Goal: Information Seeking & Learning: Learn about a topic

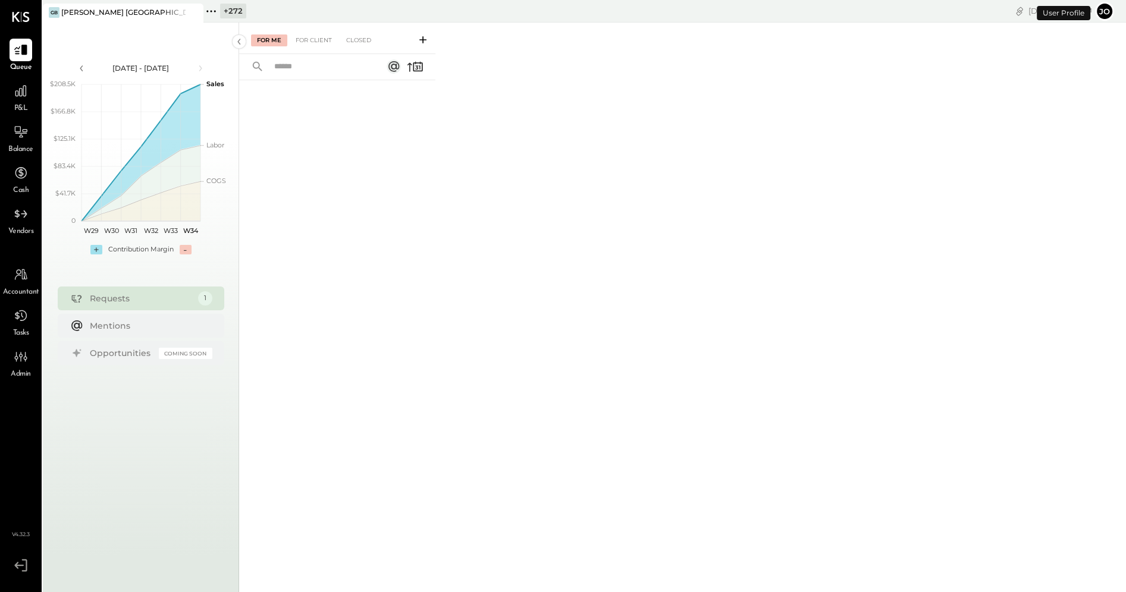
click at [209, 14] on icon at bounding box center [210, 11] width 15 height 15
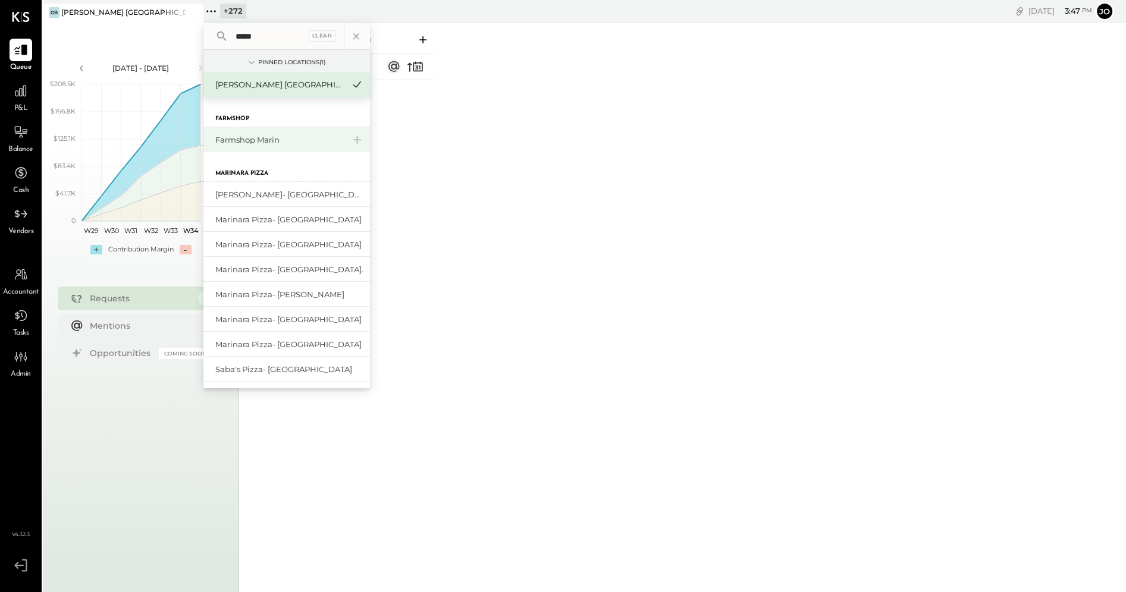
type input "*****"
click at [263, 147] on div "Farmshop Marin" at bounding box center [286, 139] width 167 height 25
click at [263, 142] on div "Farmshop Marin" at bounding box center [279, 139] width 128 height 11
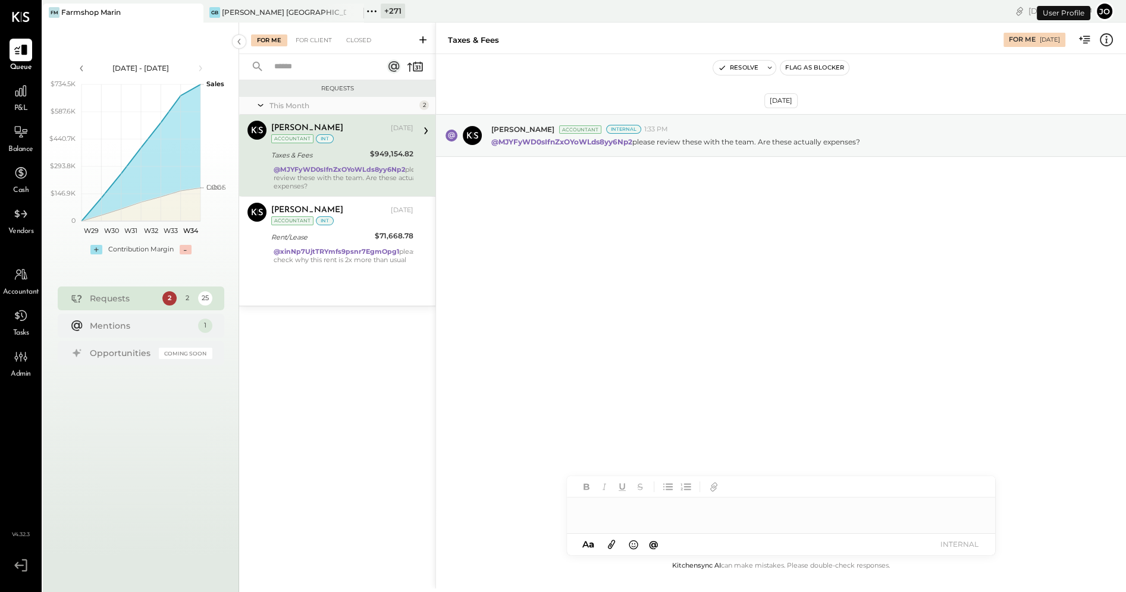
click at [30, 102] on div "P&L" at bounding box center [21, 97] width 23 height 34
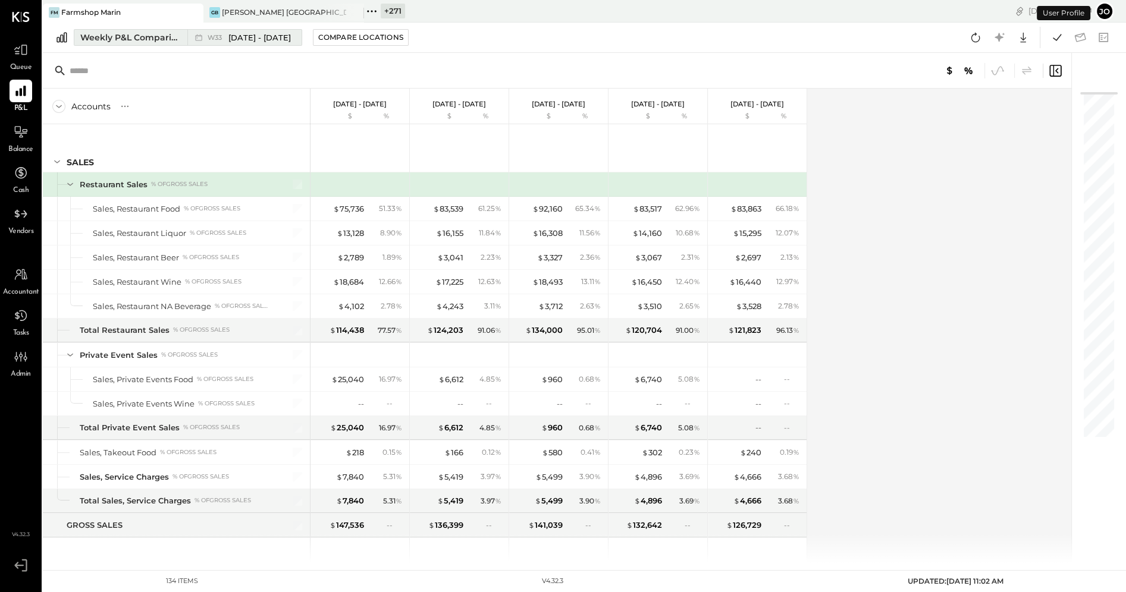
click at [136, 39] on div "Weekly P&L Comparison" at bounding box center [130, 38] width 100 height 12
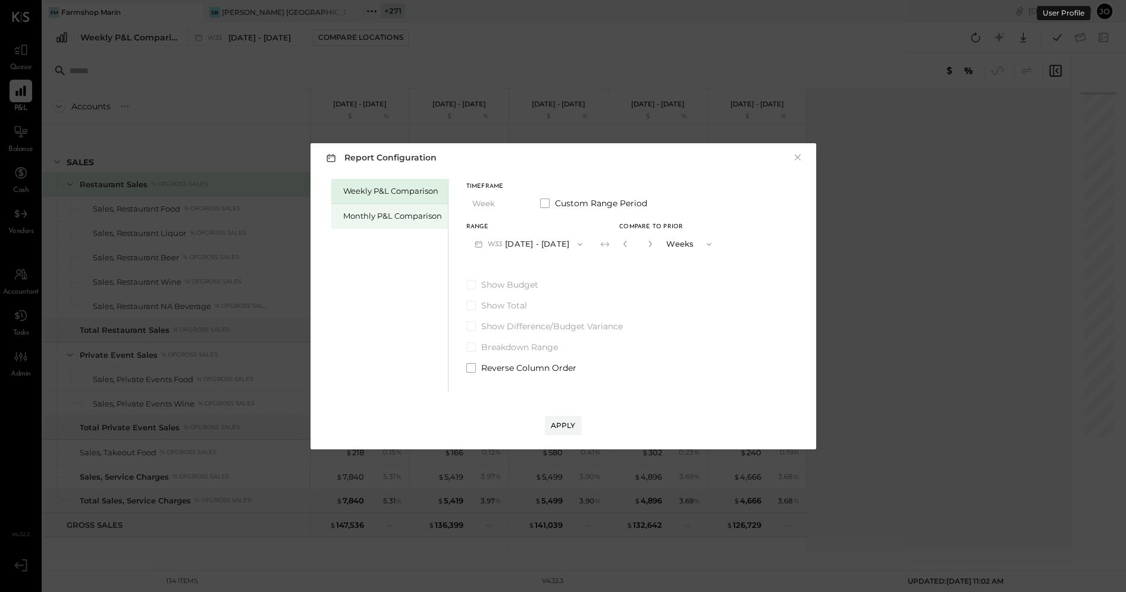
click at [350, 207] on div "Monthly P&L Comparison" at bounding box center [389, 216] width 117 height 25
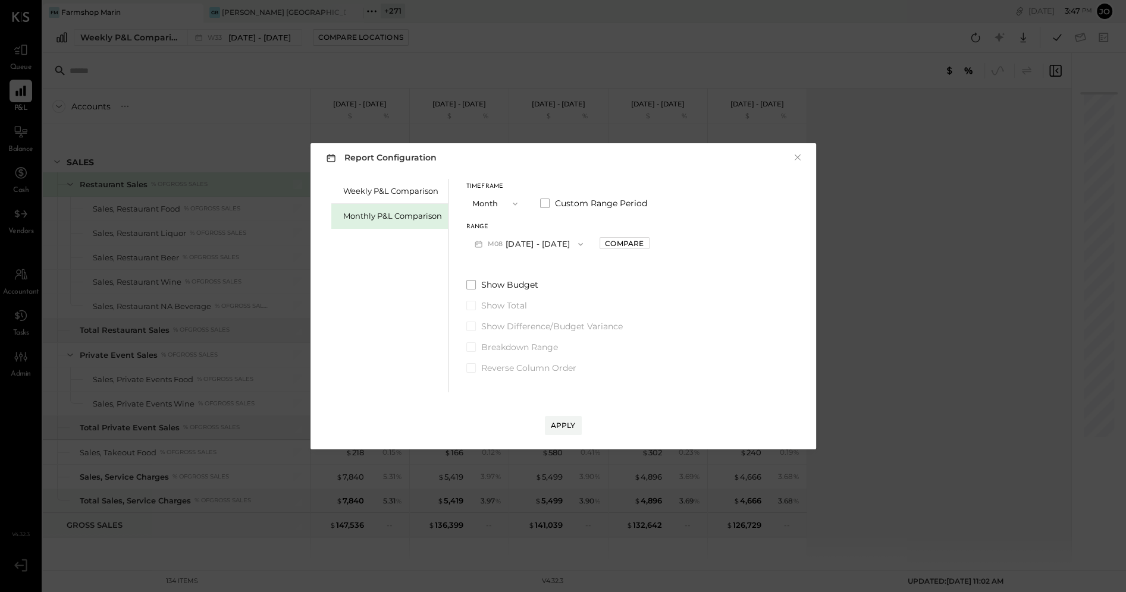
click at [529, 244] on button "M08 [DATE] - [DATE]" at bounding box center [528, 244] width 125 height 22
click at [548, 273] on div "M07 [DATE] - [DATE]" at bounding box center [535, 271] width 136 height 25
click at [614, 250] on div "Range M07 [DATE] - [DATE] Compare" at bounding box center [557, 239] width 183 height 31
click at [616, 247] on div "Compare" at bounding box center [624, 243] width 39 height 10
click at [647, 246] on icon "button" at bounding box center [650, 243] width 7 height 7
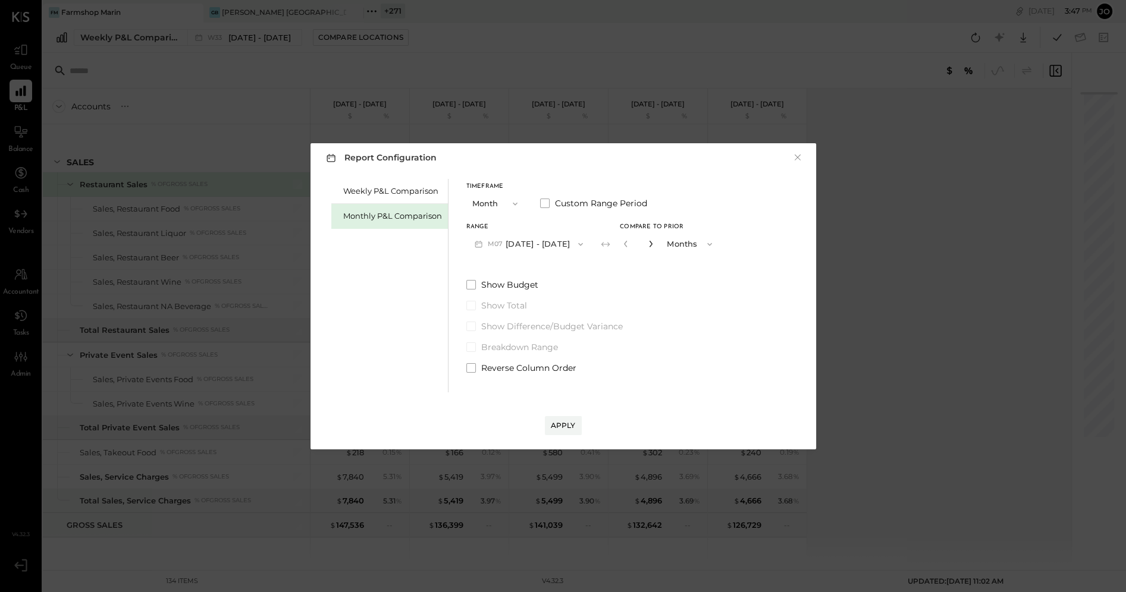
click at [647, 246] on icon "button" at bounding box center [650, 243] width 7 height 7
type input "*"
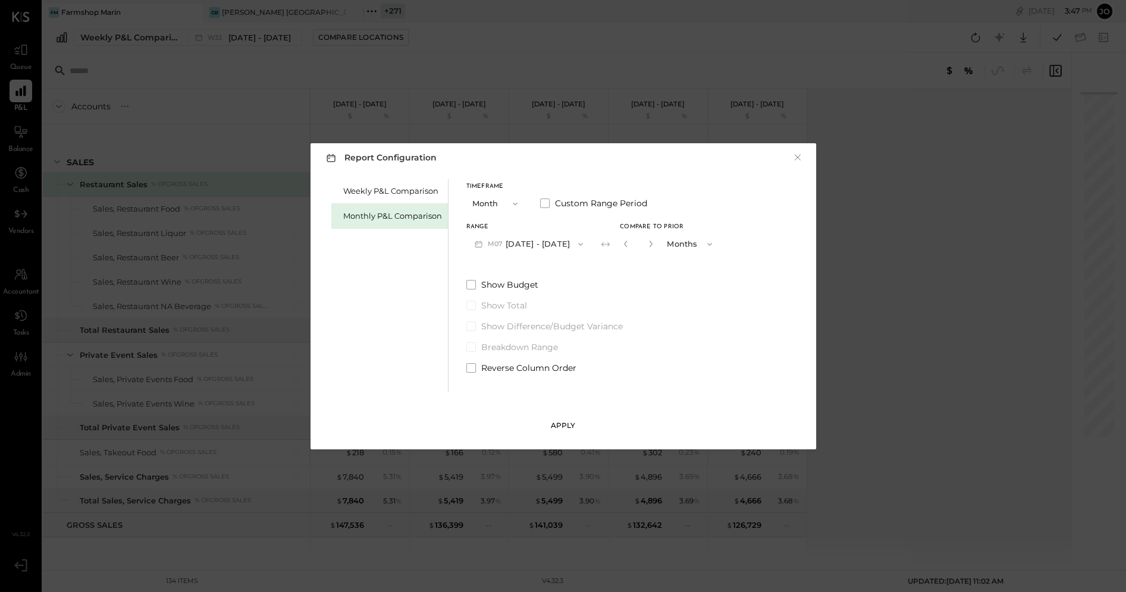
click at [570, 427] on div "Apply" at bounding box center [563, 425] width 25 height 10
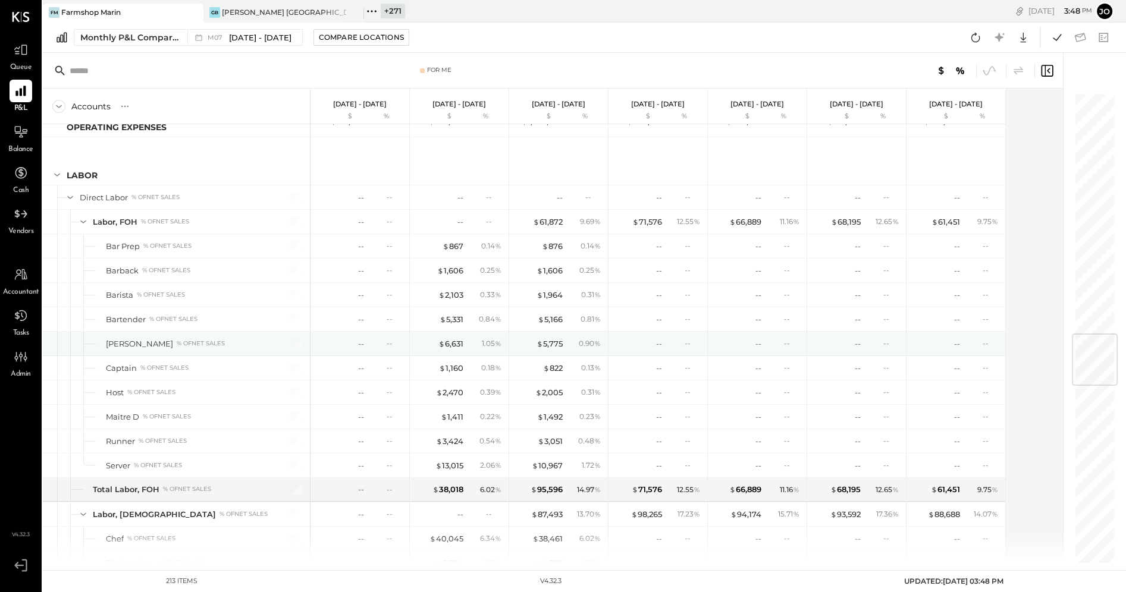
scroll to position [2018, 0]
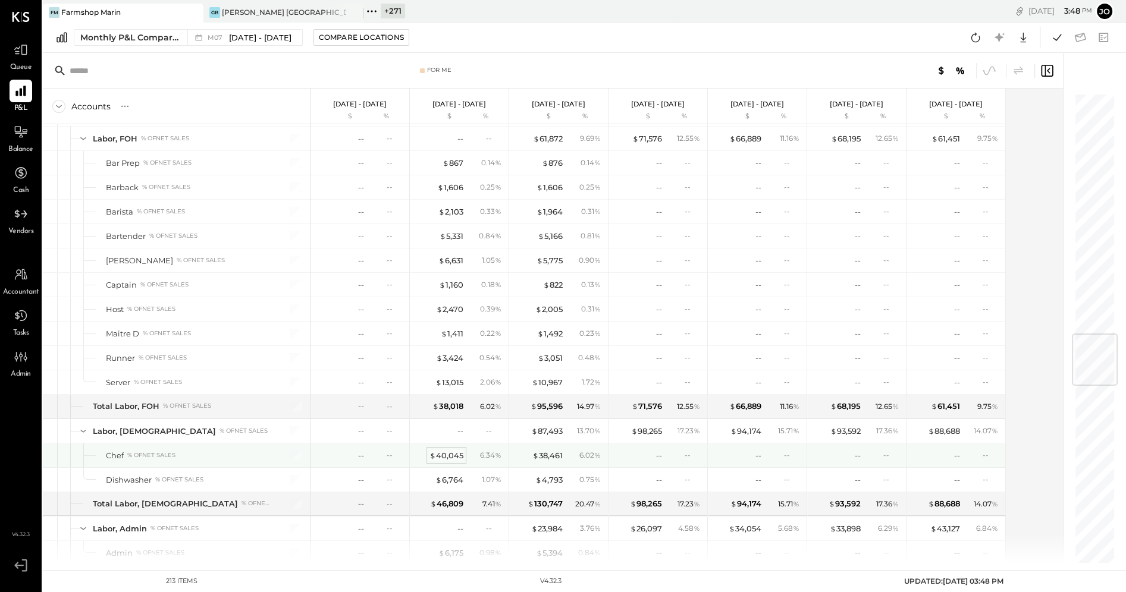
click at [452, 450] on div "$ 40,045" at bounding box center [446, 455] width 34 height 11
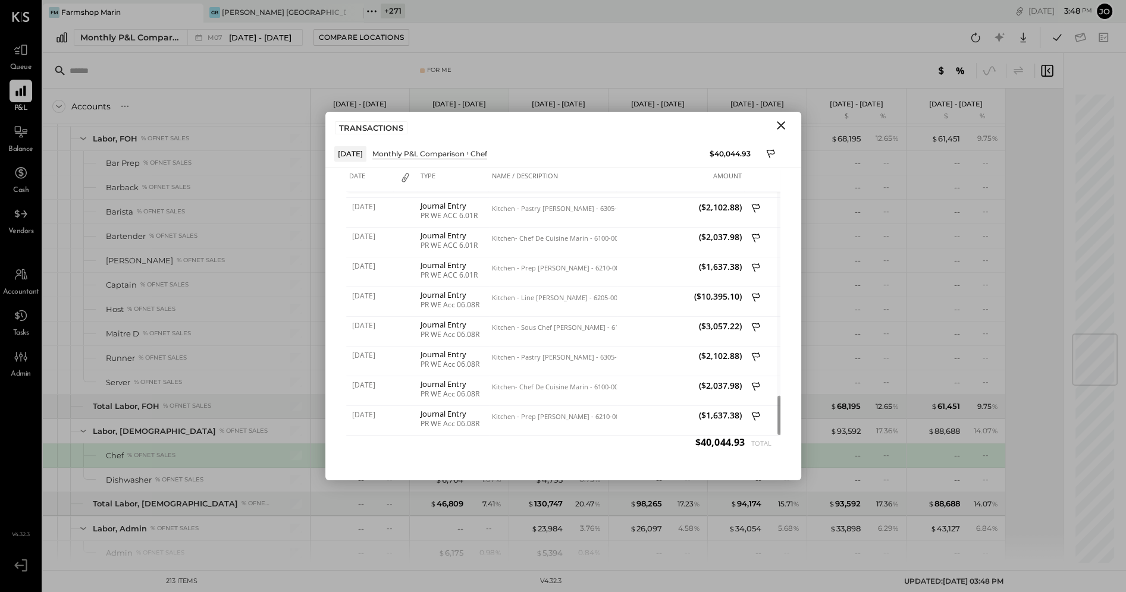
click at [782, 126] on icon "Close" at bounding box center [781, 125] width 14 height 14
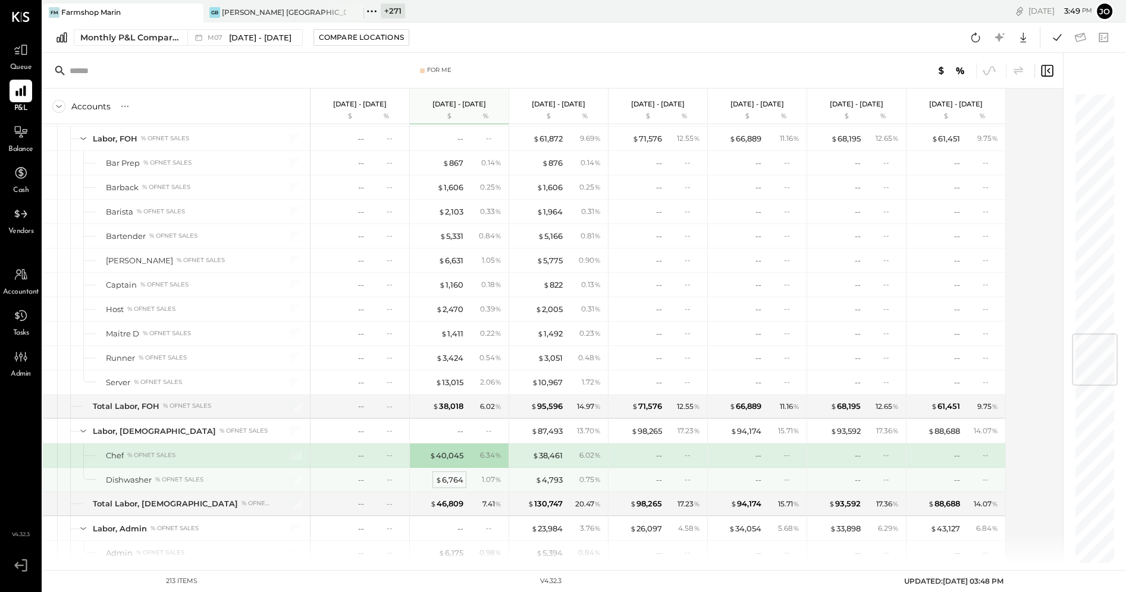
click at [454, 475] on div "$ 6,764" at bounding box center [449, 480] width 28 height 11
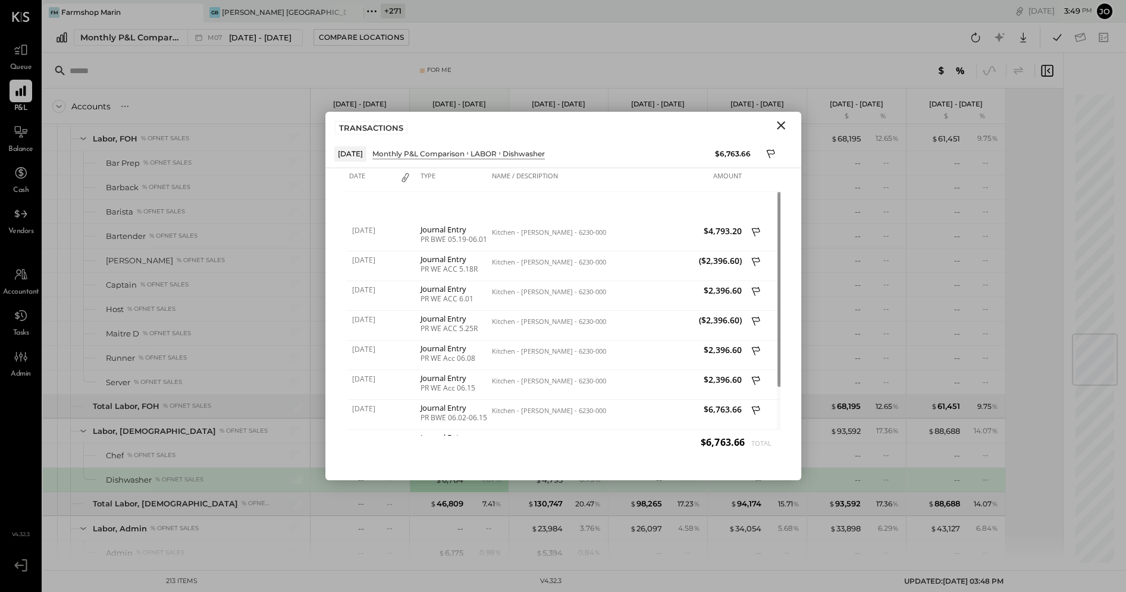
click at [781, 123] on icon "Close" at bounding box center [781, 125] width 14 height 14
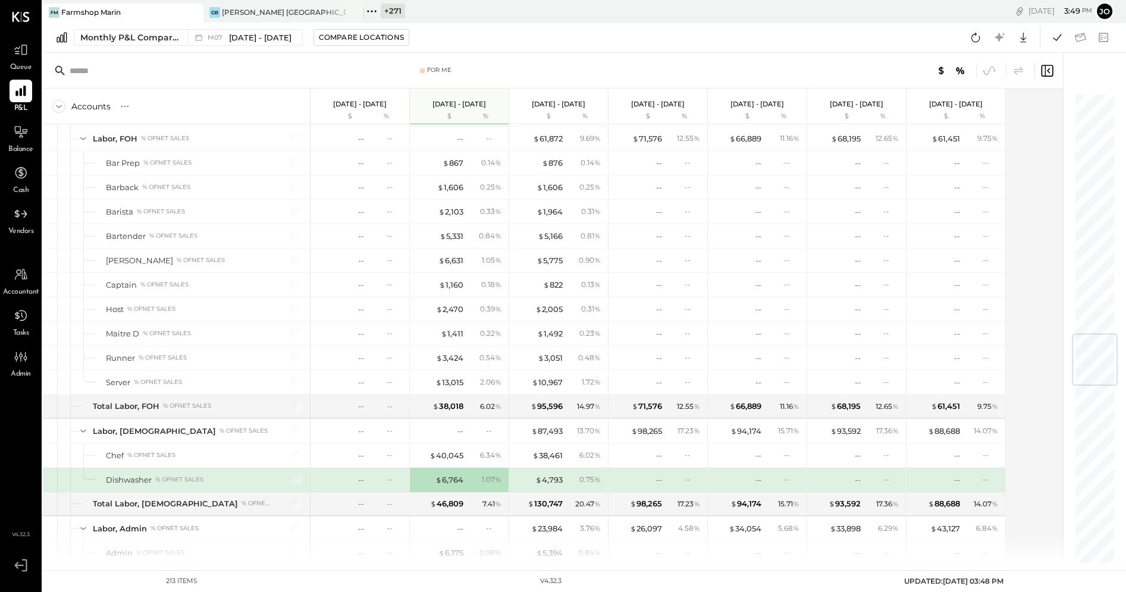
click at [551, 468] on div "$ 4,793 0.75 %" at bounding box center [559, 480] width 89 height 24
click at [551, 475] on div "$ 4,793" at bounding box center [548, 480] width 27 height 11
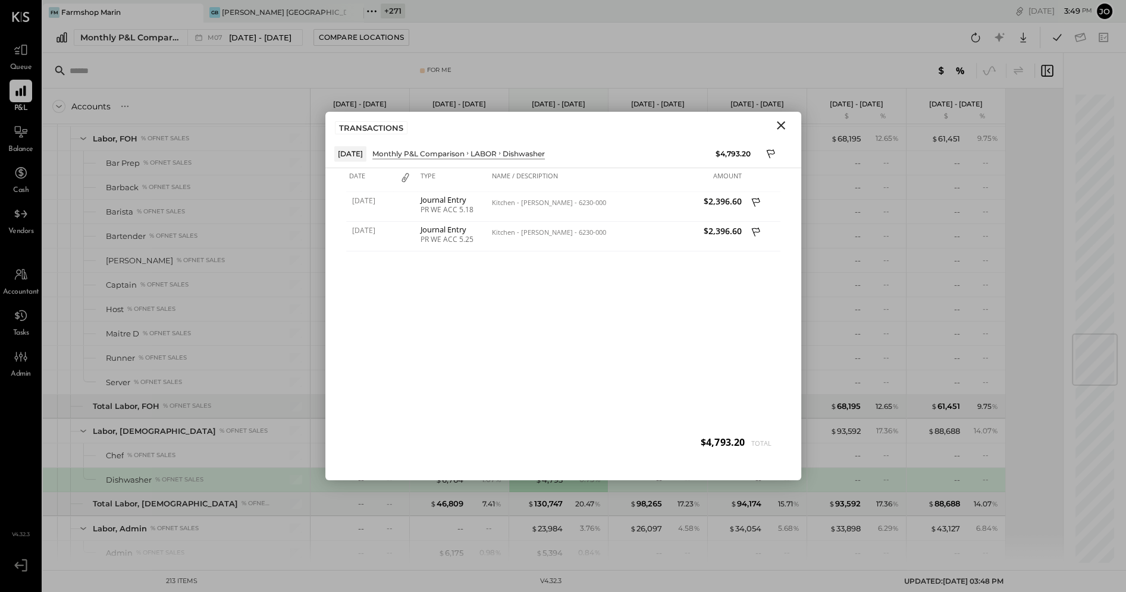
click at [778, 118] on icon "Close" at bounding box center [781, 125] width 14 height 14
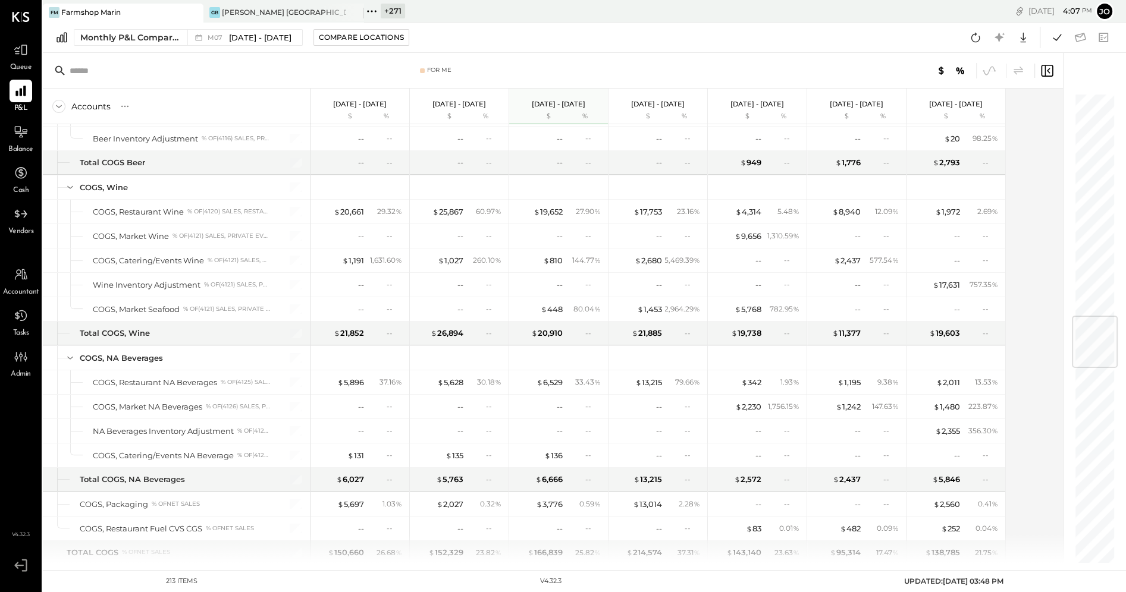
scroll to position [1936, 0]
